Goal: Information Seeking & Learning: Learn about a topic

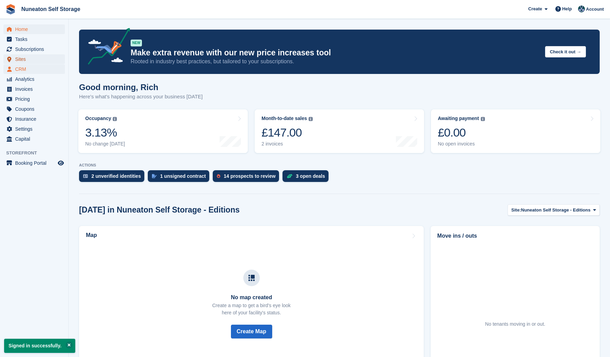
drag, startPoint x: 23, startPoint y: 60, endPoint x: 41, endPoint y: 68, distance: 19.4
click at [23, 60] on span "Sites" at bounding box center [35, 59] width 41 height 10
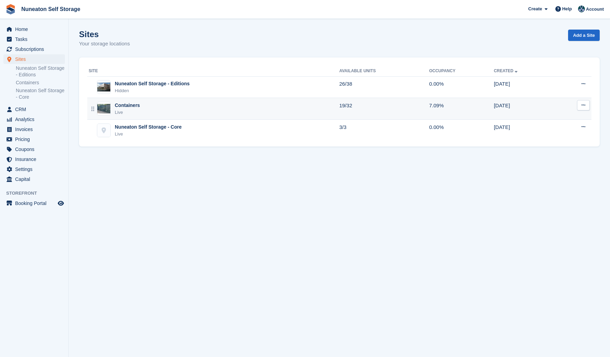
click at [168, 114] on div "Containers Live" at bounding box center [214, 109] width 250 height 14
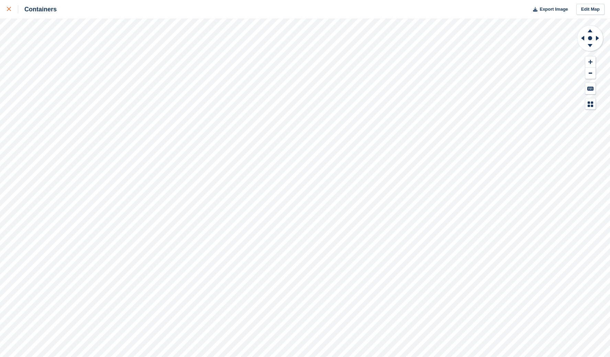
click at [12, 4] on link at bounding box center [9, 9] width 18 height 19
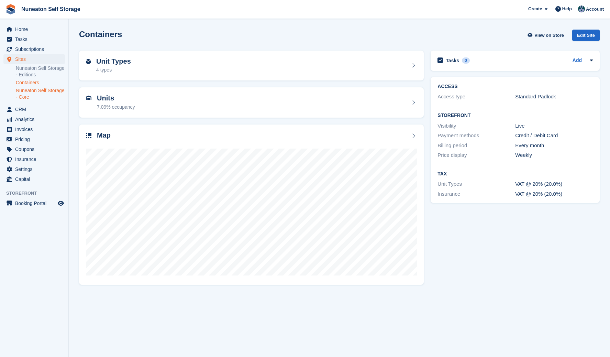
click at [34, 91] on link "Nuneaton Self Storage - Core" at bounding box center [40, 93] width 49 height 13
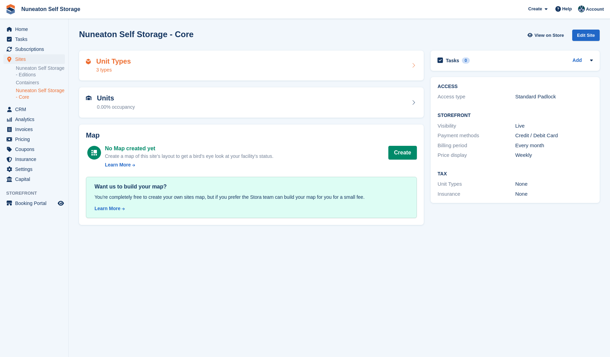
click at [138, 63] on div "Unit Types 3 types" at bounding box center [251, 65] width 331 height 16
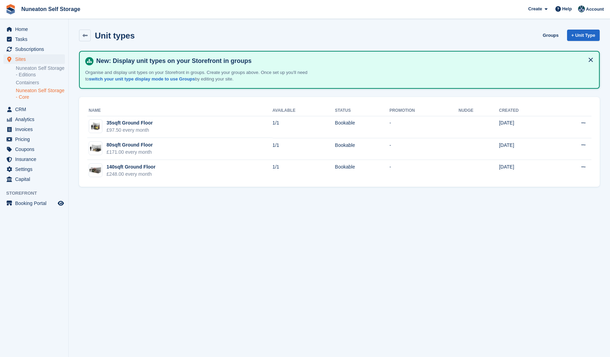
click at [227, 224] on section "Unit types Groups + Unit Type New: Display unit types on your Storefront in gro…" at bounding box center [339, 178] width 541 height 357
click at [154, 212] on section "Unit types Groups + Unit Type New: Display unit types on your Storefront in gro…" at bounding box center [339, 178] width 541 height 357
click at [37, 80] on link "Containers" at bounding box center [40, 82] width 49 height 7
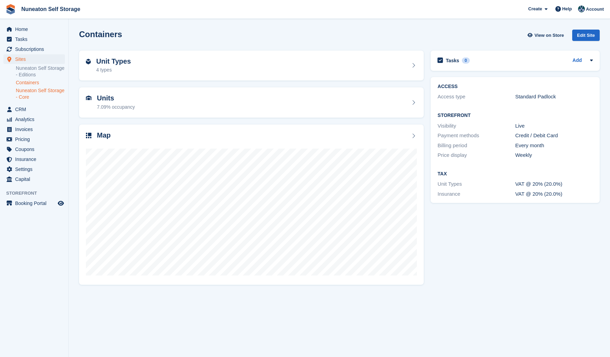
click at [38, 93] on link "Nuneaton Self Storage - Core" at bounding box center [40, 93] width 49 height 13
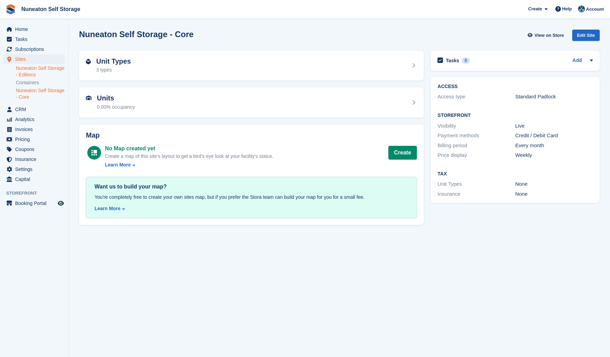
click at [42, 71] on link "Nuneaton Self Storage - Editions" at bounding box center [40, 71] width 49 height 13
click at [32, 82] on link "Containers" at bounding box center [40, 82] width 49 height 7
click at [77, 181] on div "Map No Map created yet Create a map of this site's layout to get a bird's eye l…" at bounding box center [251, 175] width 351 height 108
click at [72, 133] on section "Nuneaton Self Storage - Core View on Store Edit Site Unit Types 3 types Units 0…" at bounding box center [339, 178] width 541 height 357
click at [77, 255] on section "Nuneaton Self Storage - Core View on Store Edit Site Unit Types 3 types Units 0…" at bounding box center [339, 178] width 541 height 357
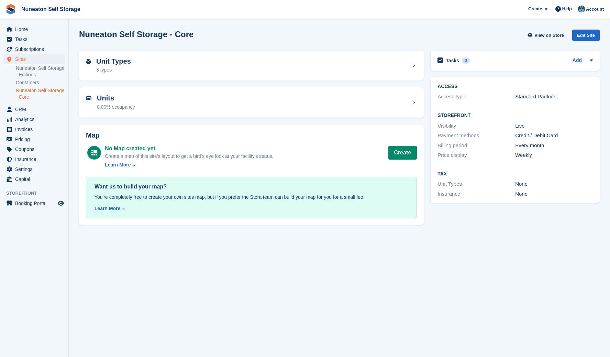
click at [38, 95] on link "Nuneaton Self Storage - Core" at bounding box center [40, 93] width 49 height 13
click at [386, 8] on span "Nuneaton Self Storage Create Subscription Invoice Contact Deal Discount Page He…" at bounding box center [305, 9] width 610 height 19
click at [60, 201] on icon "Preview store" at bounding box center [61, 202] width 6 height 5
click at [33, 84] on link "Containers" at bounding box center [40, 82] width 49 height 7
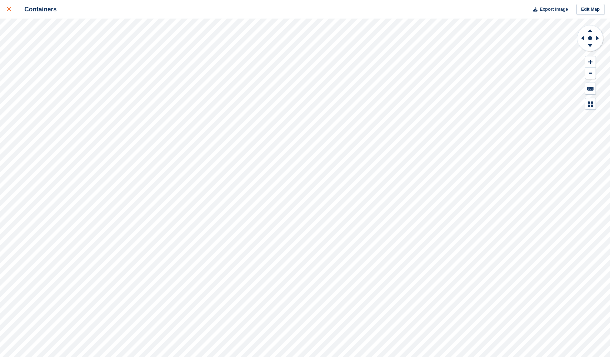
click at [10, 8] on icon at bounding box center [9, 9] width 4 height 4
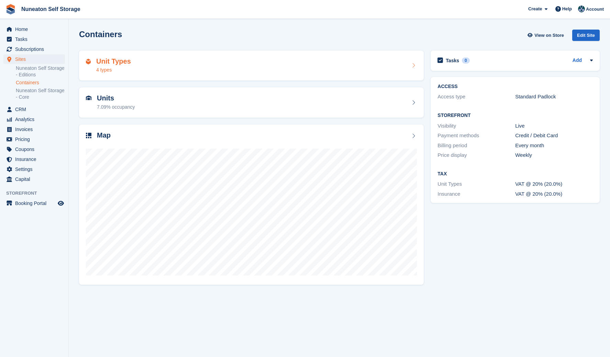
click at [123, 62] on h2 "Unit Types" at bounding box center [113, 61] width 35 height 8
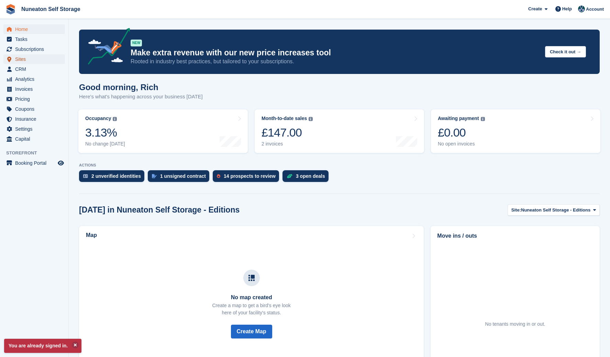
click at [20, 59] on span "Sites" at bounding box center [35, 59] width 41 height 10
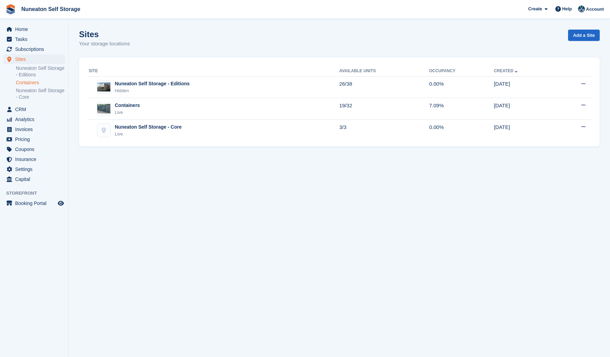
click at [29, 85] on link "Containers" at bounding box center [40, 82] width 49 height 7
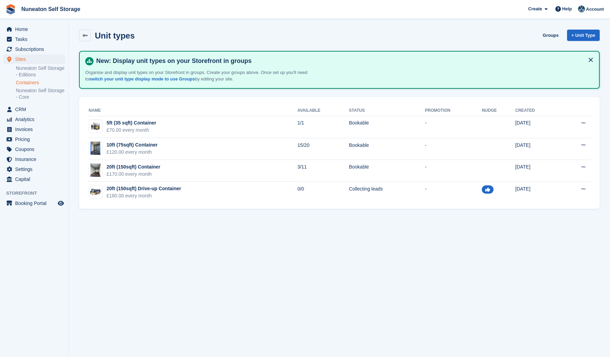
click at [113, 255] on section "Unit types Groups + Unit Type New: Display unit types on your Storefront in gro…" at bounding box center [339, 178] width 541 height 357
click at [261, 276] on section "Unit types Groups + Unit Type New: Display unit types on your Storefront in gro…" at bounding box center [339, 178] width 541 height 357
click at [168, 291] on section "Unit types Groups + Unit Type New: Display unit types on your Storefront in gro…" at bounding box center [339, 178] width 541 height 357
click at [161, 270] on section "Unit types Groups + Unit Type New: Display unit types on your Storefront in gro…" at bounding box center [339, 178] width 541 height 357
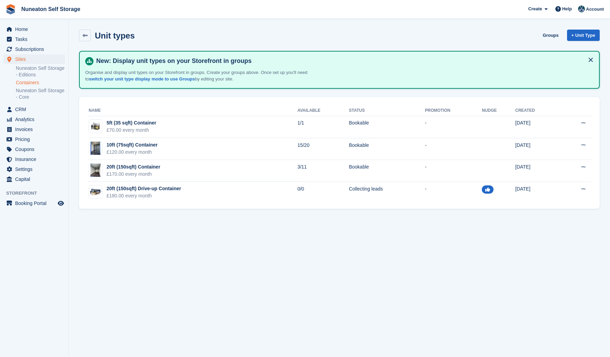
click at [208, 274] on section "Unit types Groups + Unit Type New: Display unit types on your Storefront in gro…" at bounding box center [339, 178] width 541 height 357
click at [202, 279] on section "Unit types Groups + Unit Type New: Display unit types on your Storefront in gro…" at bounding box center [339, 178] width 541 height 357
click at [82, 34] on icon at bounding box center [84, 35] width 5 height 5
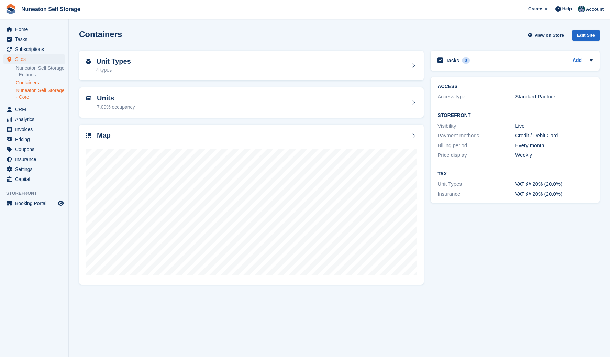
click at [34, 94] on link "Nuneaton Self Storage - Core" at bounding box center [40, 93] width 49 height 13
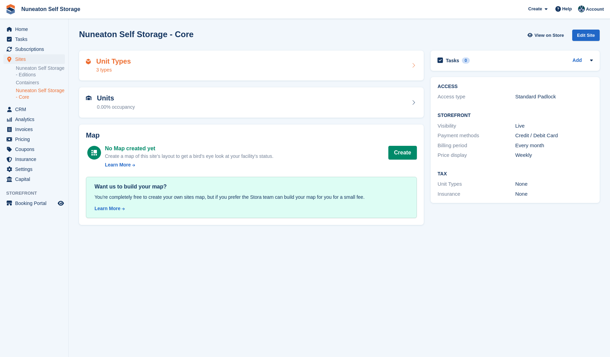
click at [124, 69] on div "3 types" at bounding box center [113, 69] width 35 height 7
